Goal: Information Seeking & Learning: Understand process/instructions

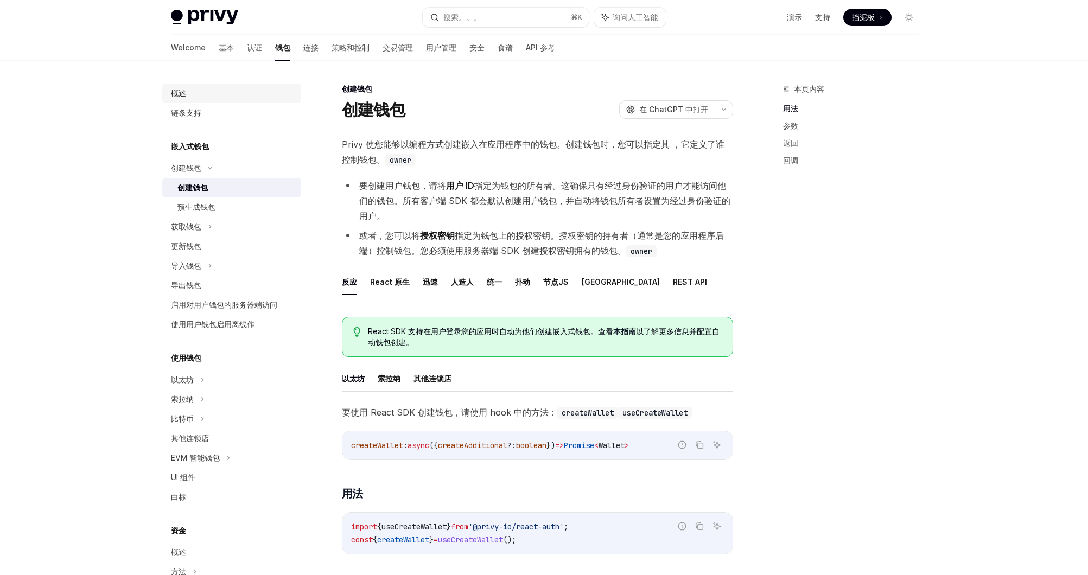
scroll to position [335, 0]
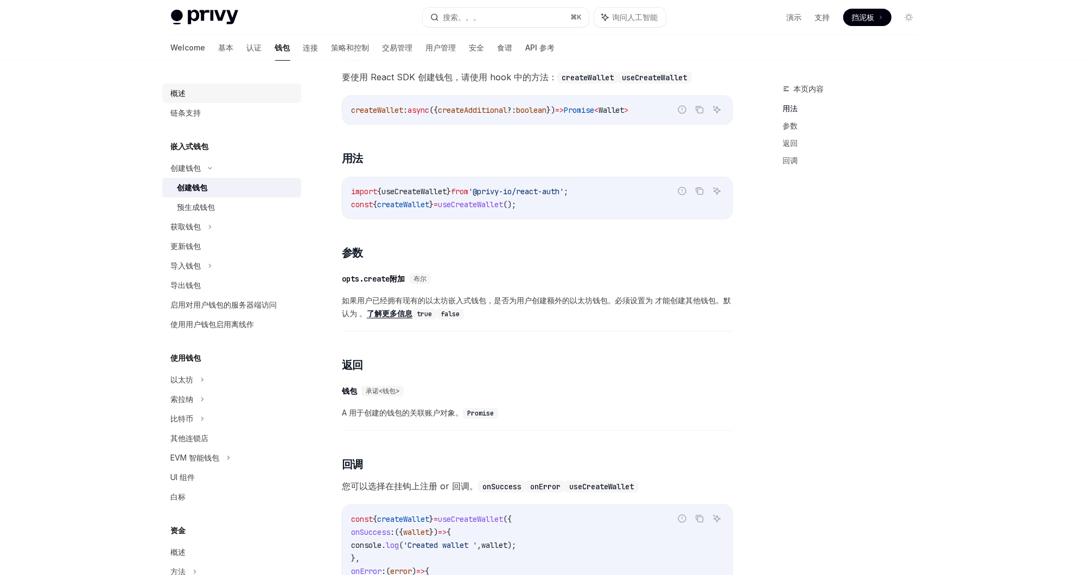
click at [251, 91] on div "概述" at bounding box center [233, 93] width 124 height 13
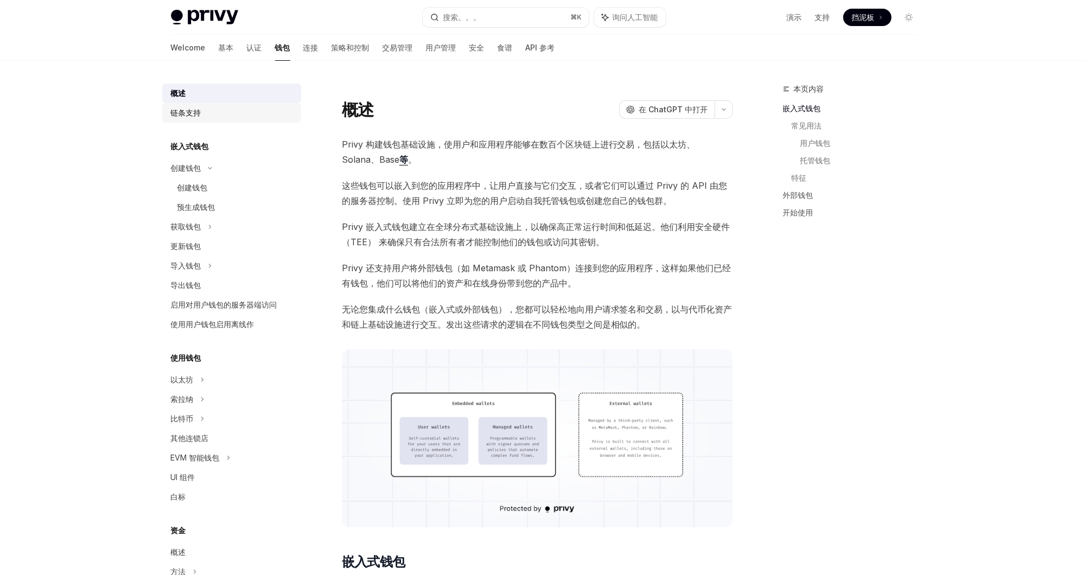
click at [223, 113] on div "链条支持" at bounding box center [233, 112] width 124 height 13
type textarea "*"
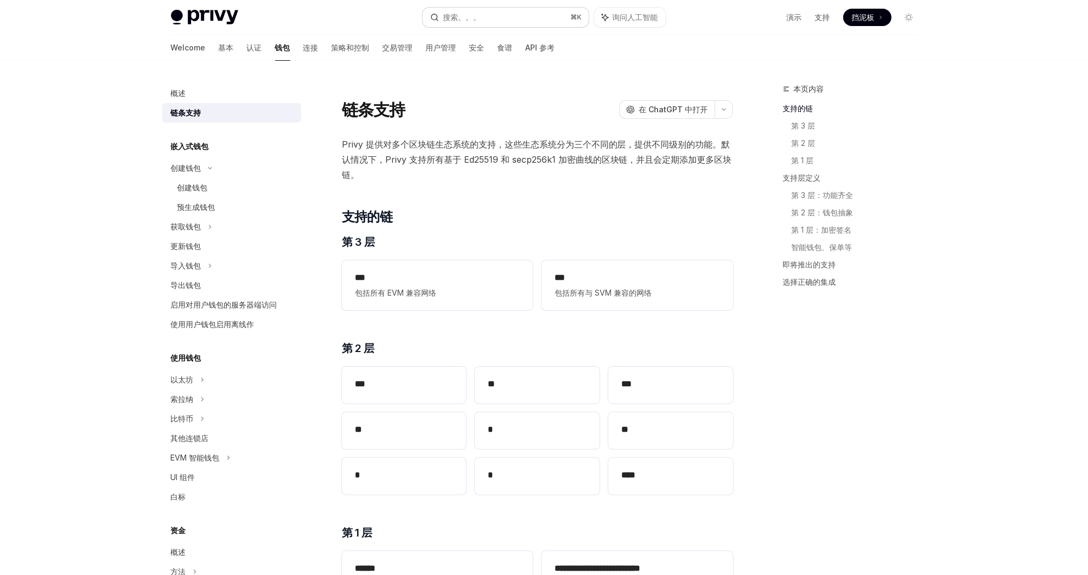
click at [504, 19] on button "搜索。。。 ⌘ K" at bounding box center [506, 18] width 166 height 20
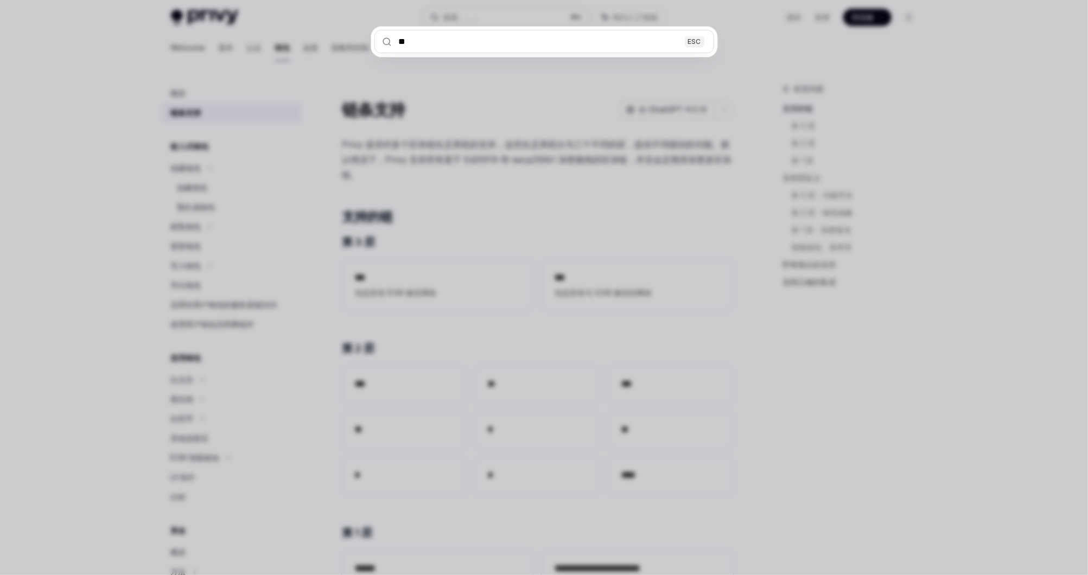
type input "***"
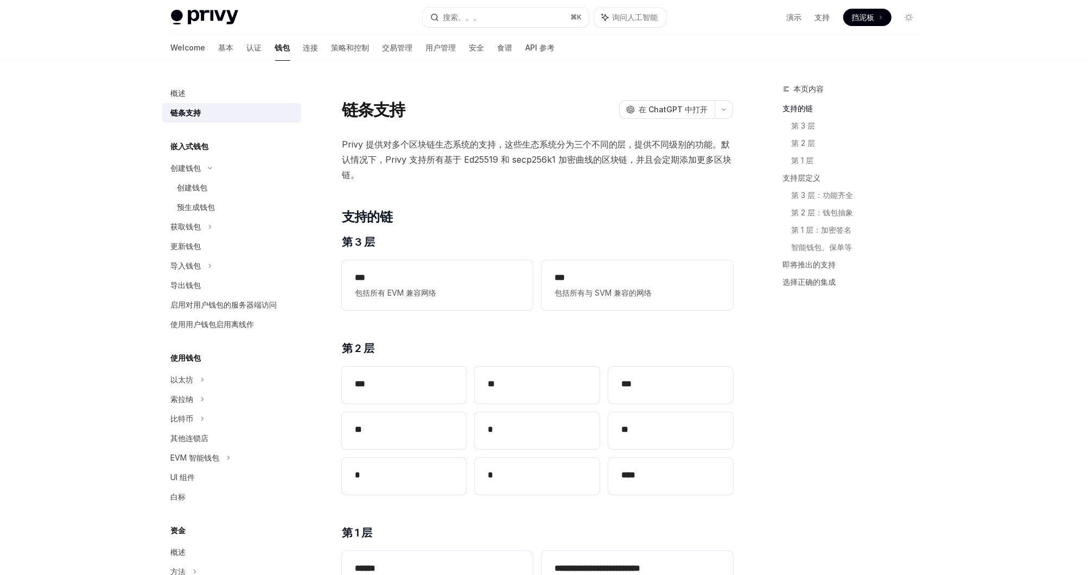
type textarea "*"
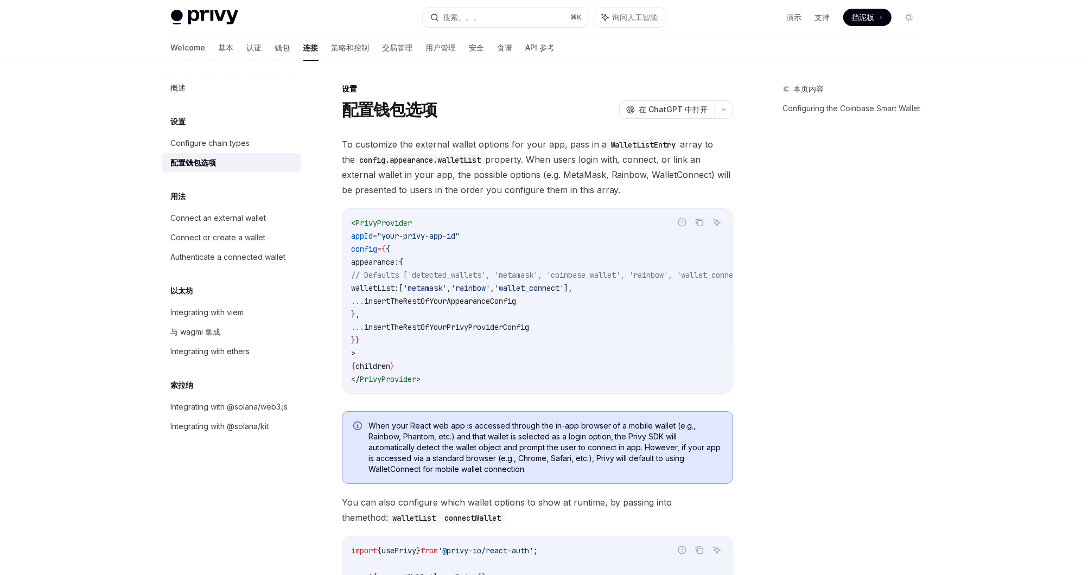
scroll to position [61, 0]
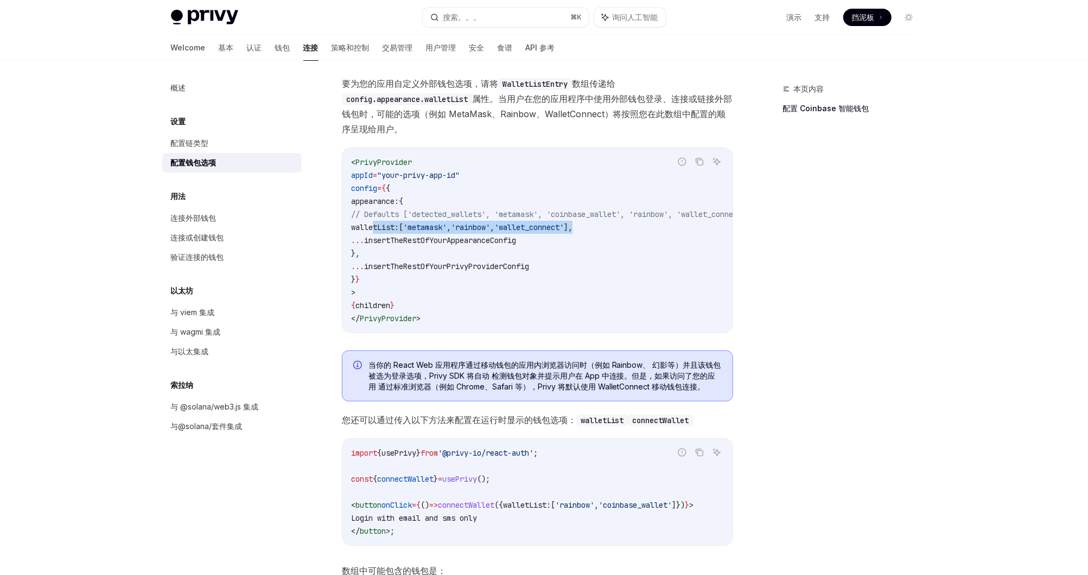
drag, startPoint x: 373, startPoint y: 228, endPoint x: 633, endPoint y: 233, distance: 259.5
click at [633, 233] on code "< PrivyProvider appId = "your-privy-app-id" config = { { appearance: { // Defau…" at bounding box center [564, 240] width 426 height 169
copy span "walletList: [ 'metamask' , 'rainbow' , 'wallet_connect' ],"
